Goal: Check status: Check status

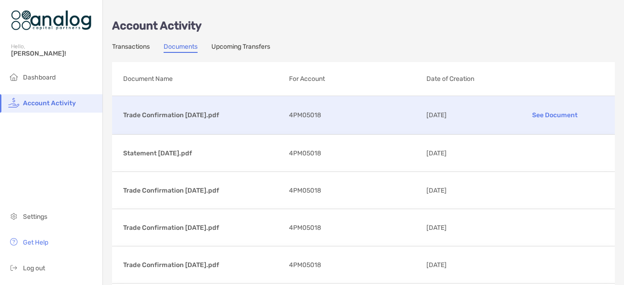
click at [206, 119] on p "Trade Confirmation [DATE].pdf" at bounding box center [202, 114] width 159 height 11
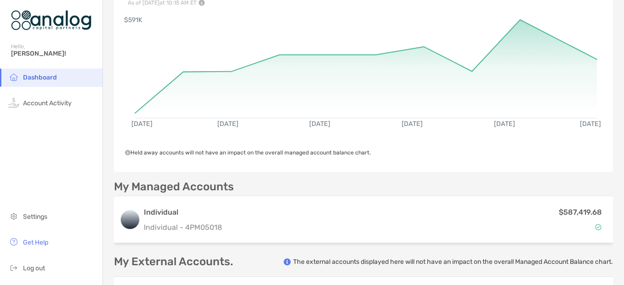
scroll to position [46, 0]
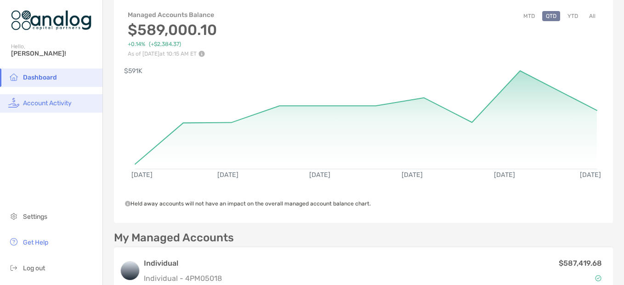
click at [62, 108] on li "Account Activity" at bounding box center [51, 103] width 102 height 18
